Goal: Transaction & Acquisition: Purchase product/service

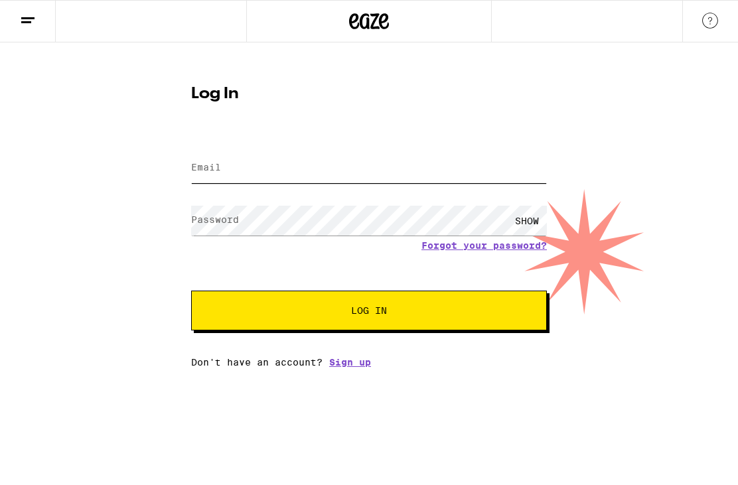
click at [480, 180] on input "Email" at bounding box center [369, 168] width 356 height 30
type input "[EMAIL_ADDRESS][DOMAIN_NAME]"
click at [369, 312] on button "Log In" at bounding box center [369, 311] width 356 height 40
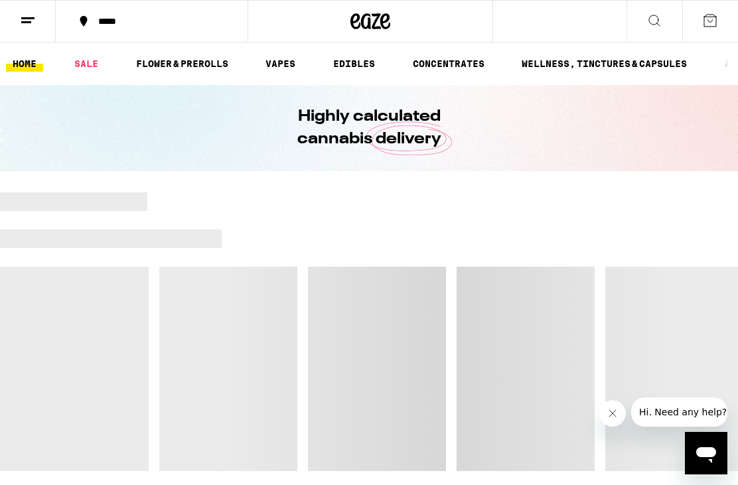
click at [117, 28] on button "*****" at bounding box center [152, 21] width 192 height 40
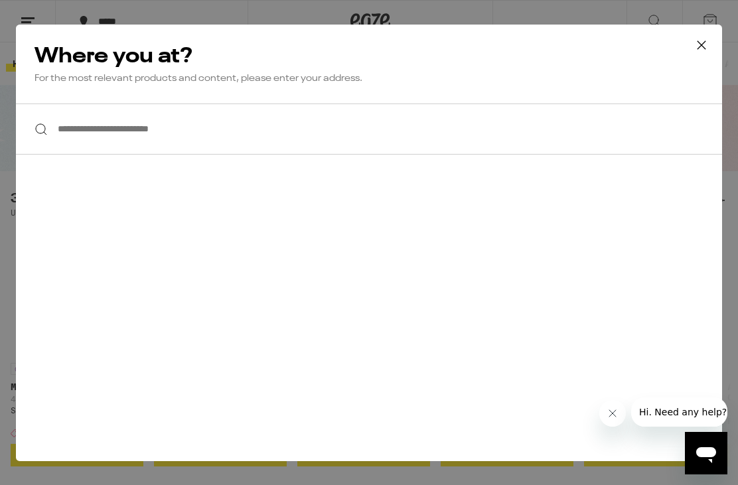
click at [416, 124] on input "**********" at bounding box center [369, 128] width 706 height 51
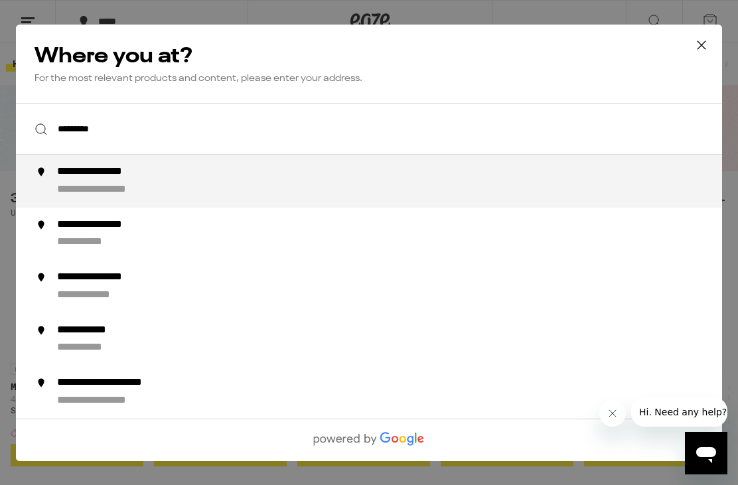
click at [329, 178] on div "**********" at bounding box center [395, 181] width 677 height 32
type input "**********"
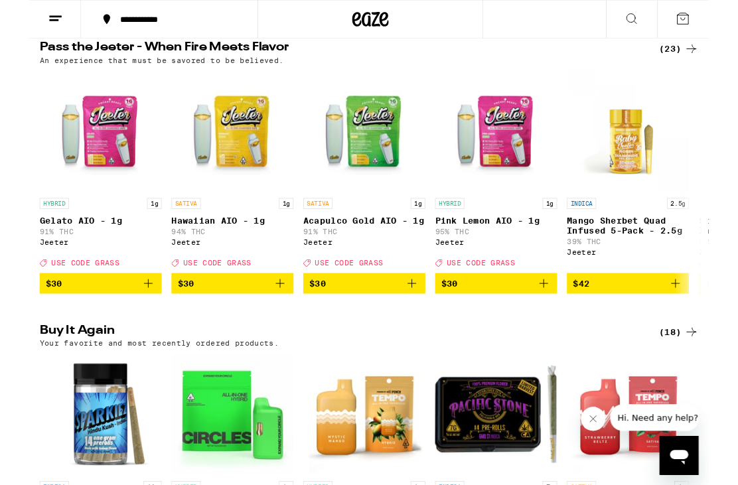
scroll to position [751, 0]
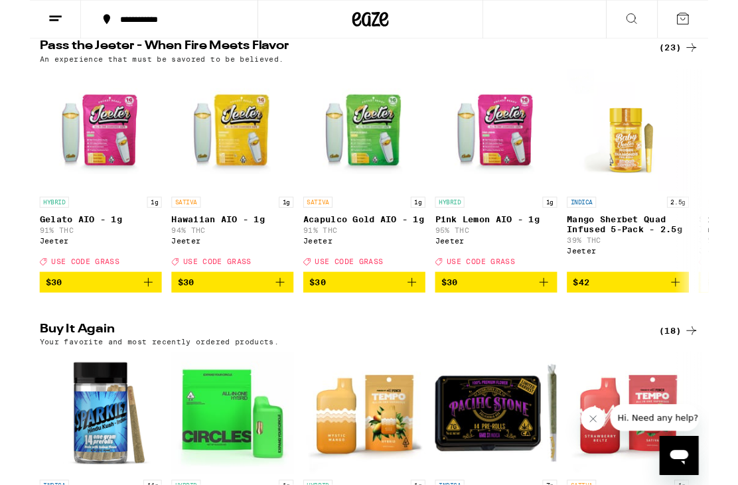
click at [565, 315] on icon "Add to bag" at bounding box center [559, 307] width 16 height 16
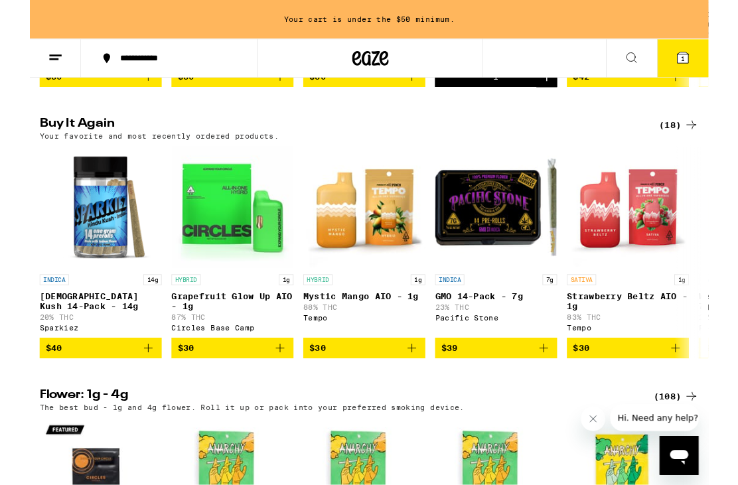
click at [127, 387] on icon "Add to bag" at bounding box center [129, 379] width 16 height 16
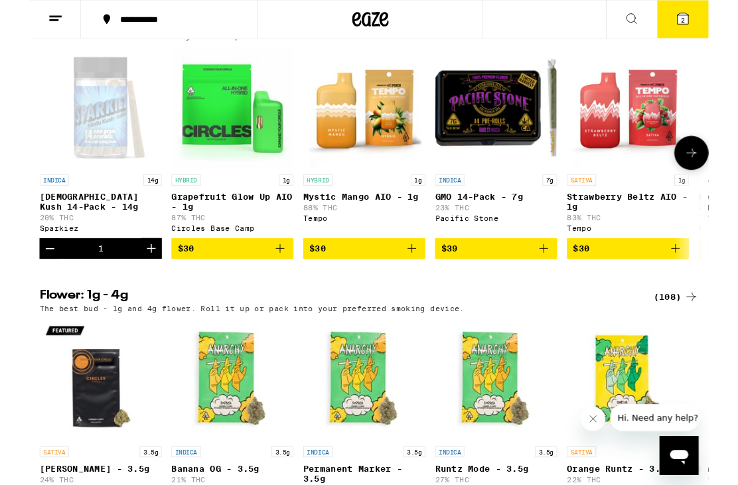
scroll to position [1083, 0]
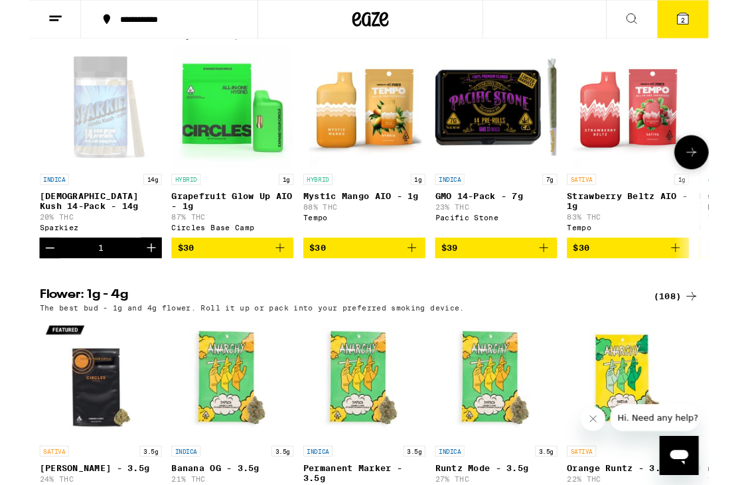
click at [133, 281] on button "Increment" at bounding box center [132, 270] width 23 height 23
click at [706, 20] on icon at bounding box center [710, 21] width 12 height 12
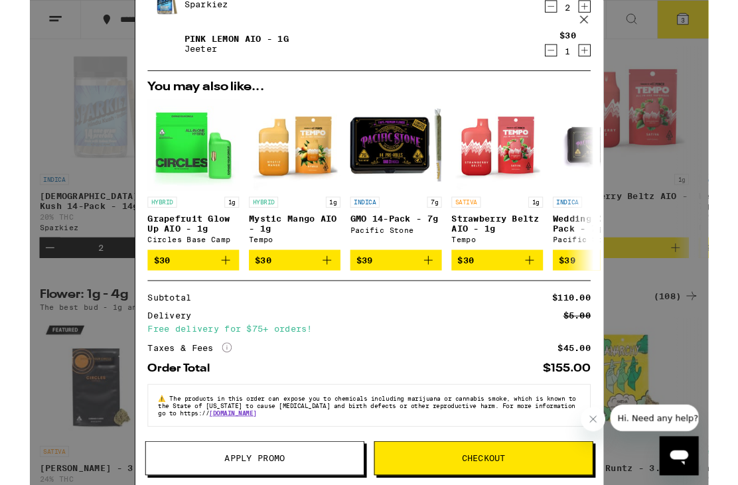
scroll to position [77, 0]
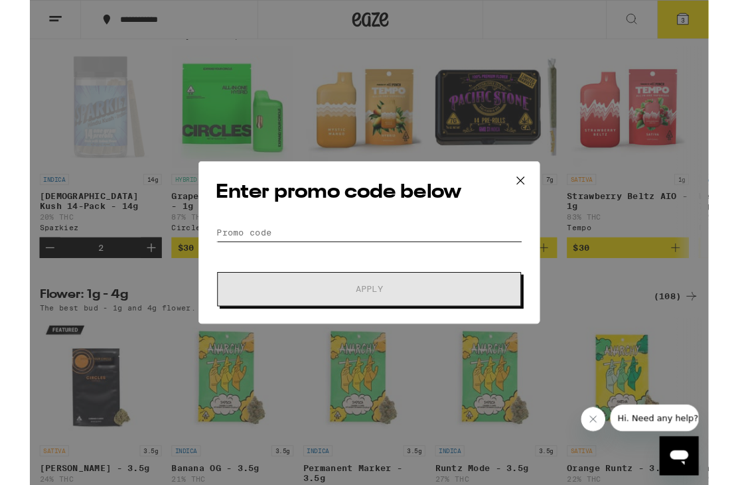
click at [348, 250] on input "Promo Code" at bounding box center [368, 253] width 333 height 20
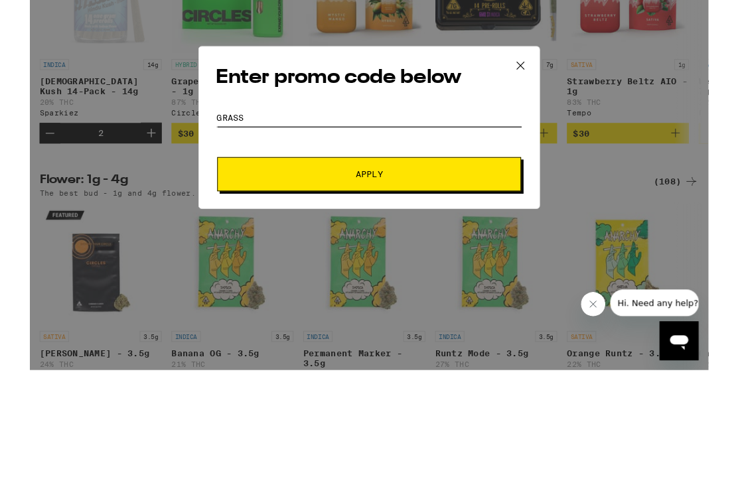
type input "Grass"
click at [331, 296] on button "Apply" at bounding box center [369, 314] width 330 height 37
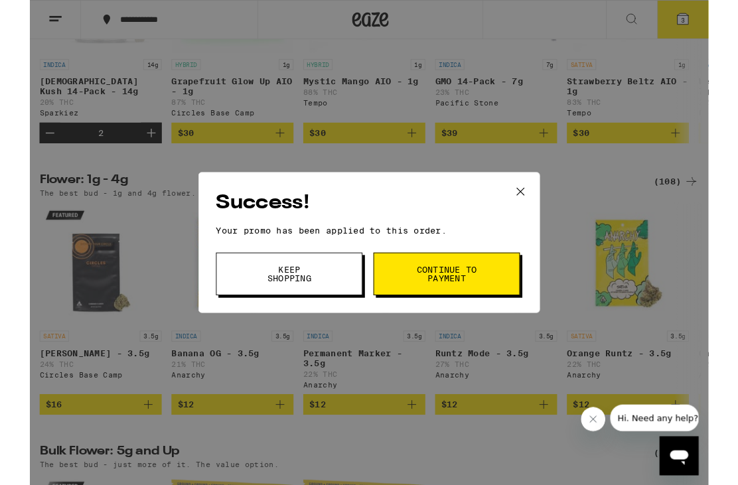
click at [543, 198] on button at bounding box center [533, 209] width 41 height 42
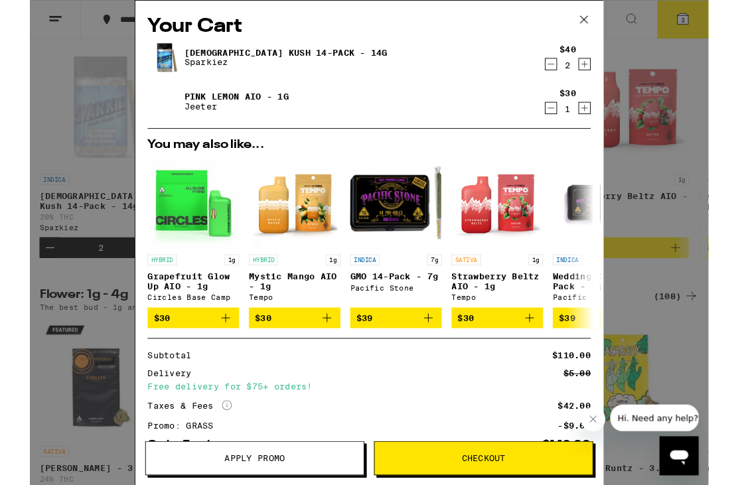
click at [568, 74] on icon "Decrement" at bounding box center [567, 70] width 12 height 16
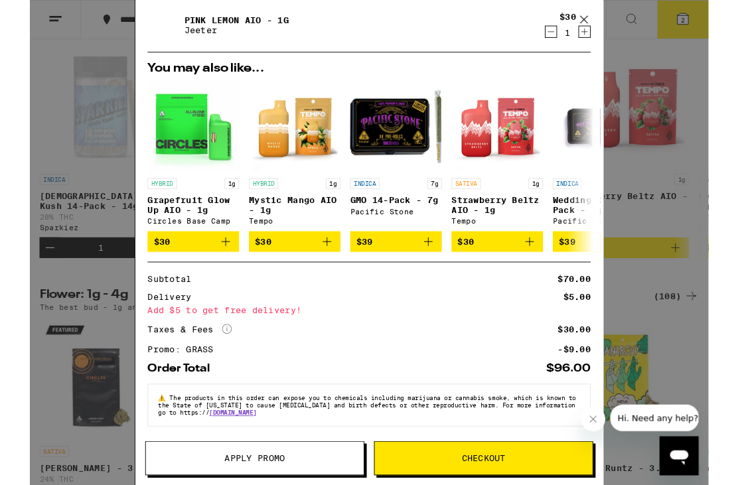
scroll to position [97, 0]
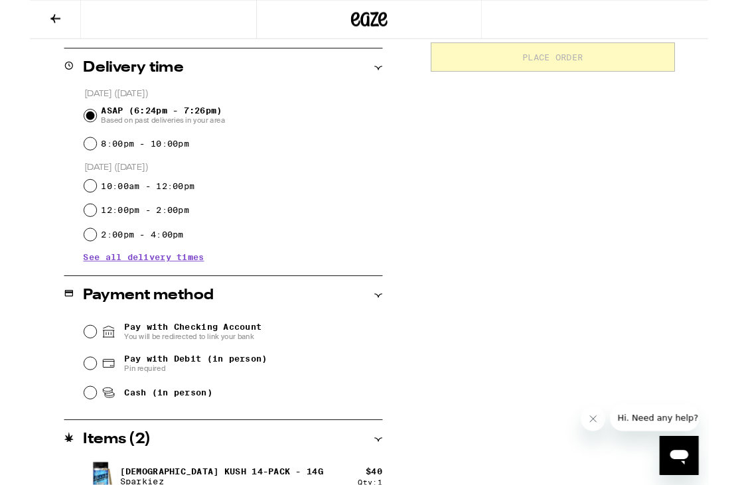
scroll to position [317, 0]
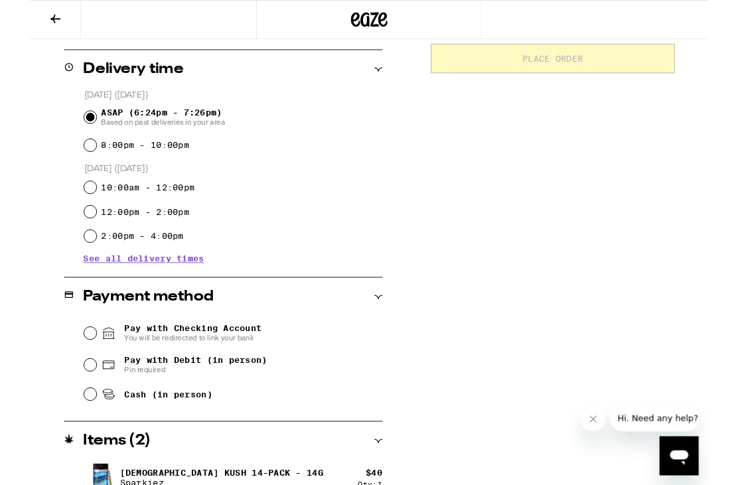
click at [175, 436] on span "Cash (in person)" at bounding box center [138, 429] width 121 height 16
click at [72, 435] on input "Cash (in person)" at bounding box center [65, 428] width 13 height 13
radio input "true"
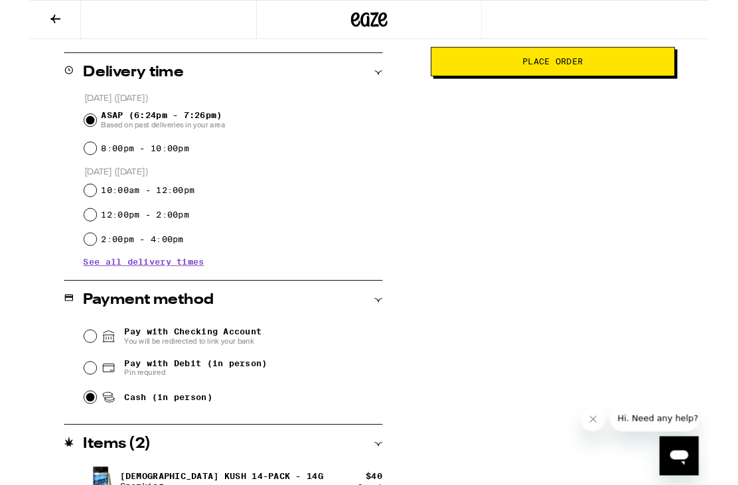
scroll to position [201, 0]
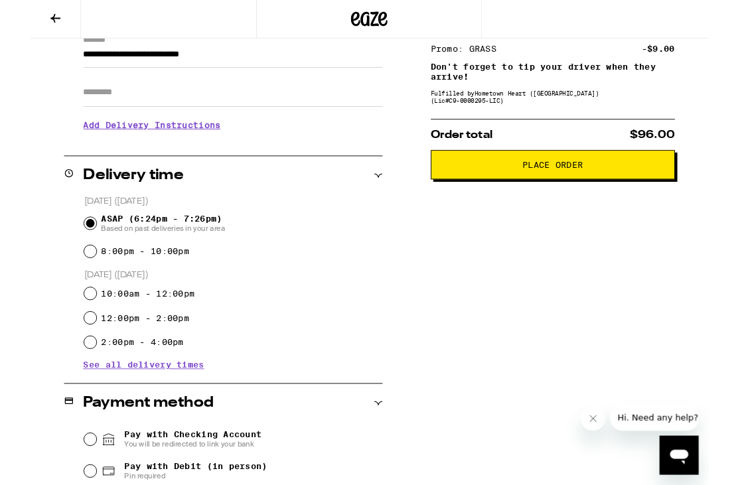
click at [543, 184] on span "Place Order" at bounding box center [568, 179] width 66 height 9
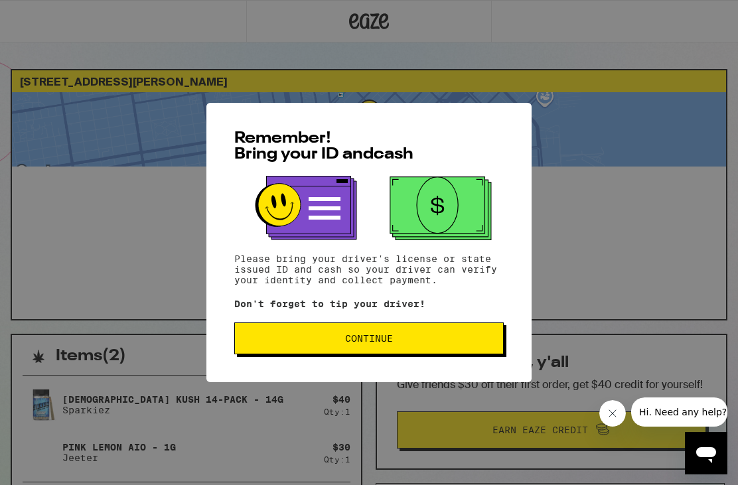
click at [470, 337] on button "Continue" at bounding box center [368, 338] width 269 height 32
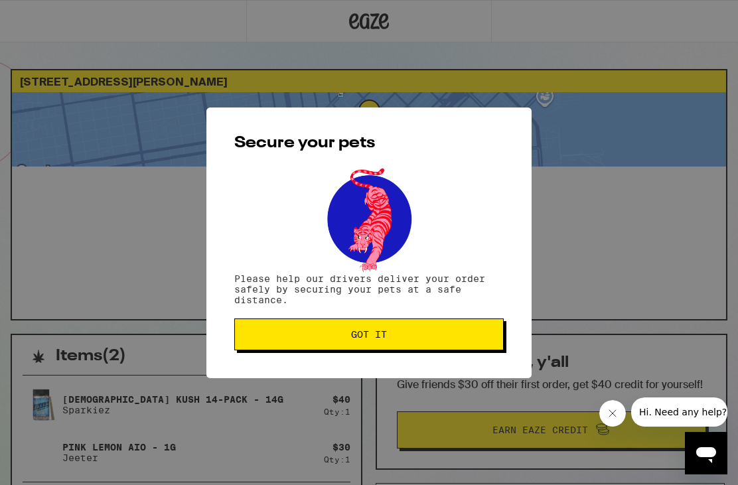
click at [444, 336] on span "Got it" at bounding box center [368, 334] width 247 height 9
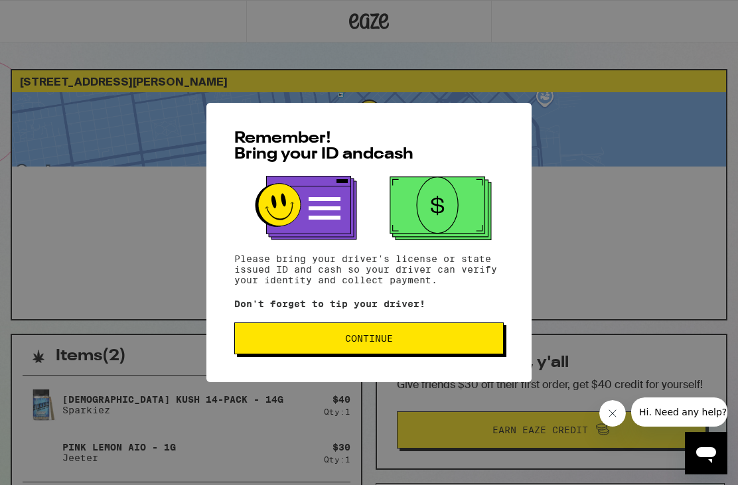
click at [482, 329] on button "Continue" at bounding box center [368, 338] width 269 height 32
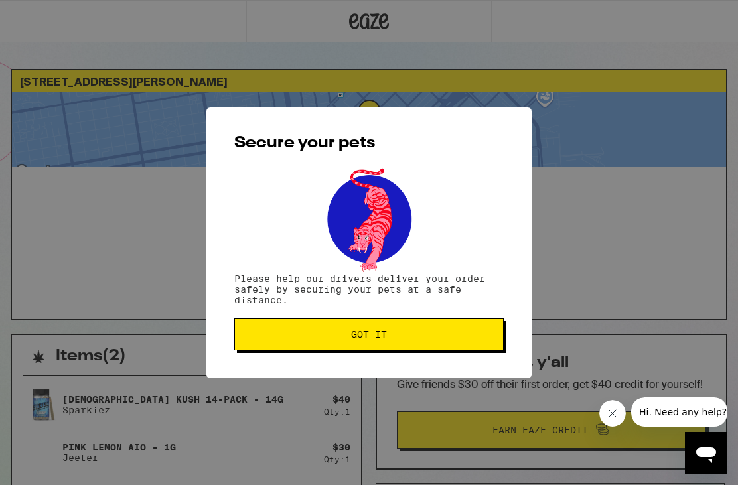
click at [497, 338] on button "Got it" at bounding box center [368, 334] width 269 height 32
